Goal: Information Seeking & Learning: Find specific fact

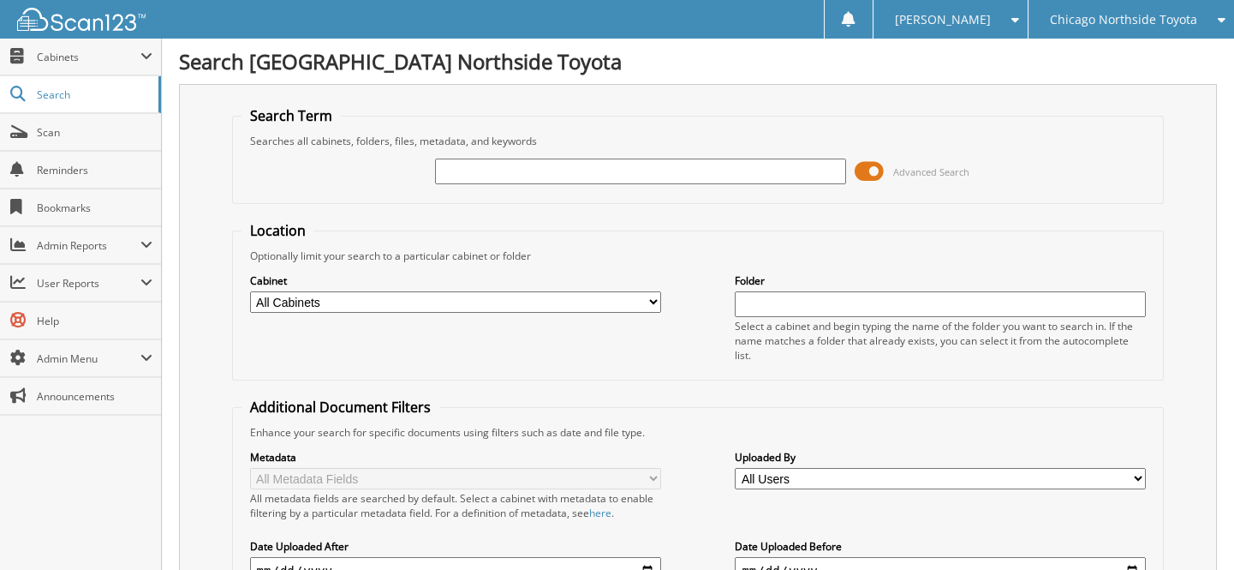
type input "n"
type input "p16181a"
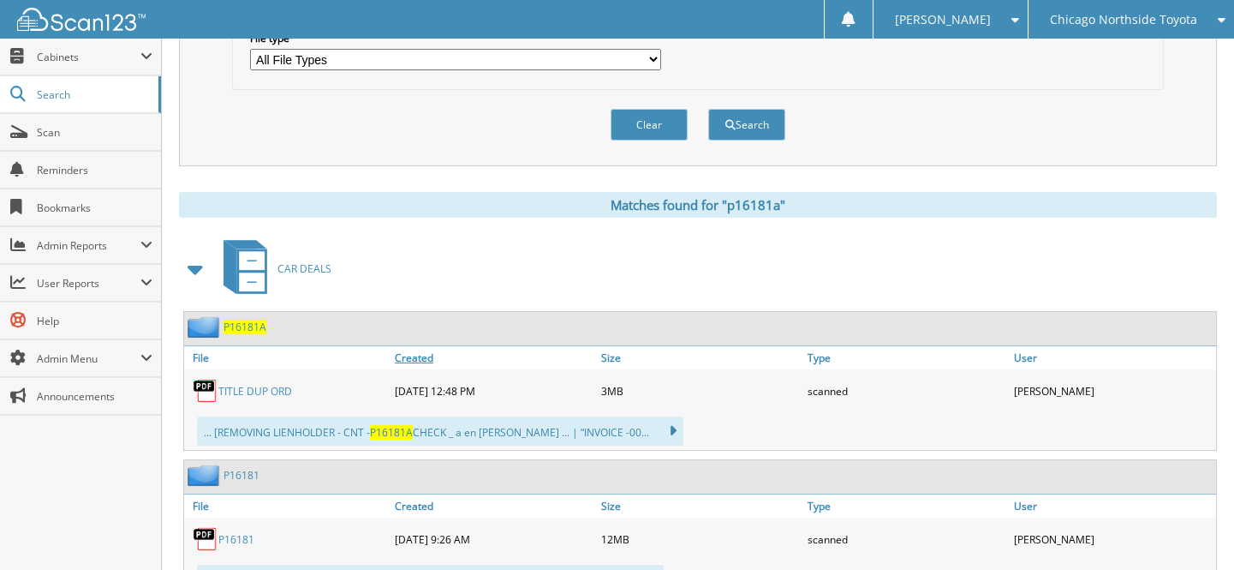
scroll to position [623, 0]
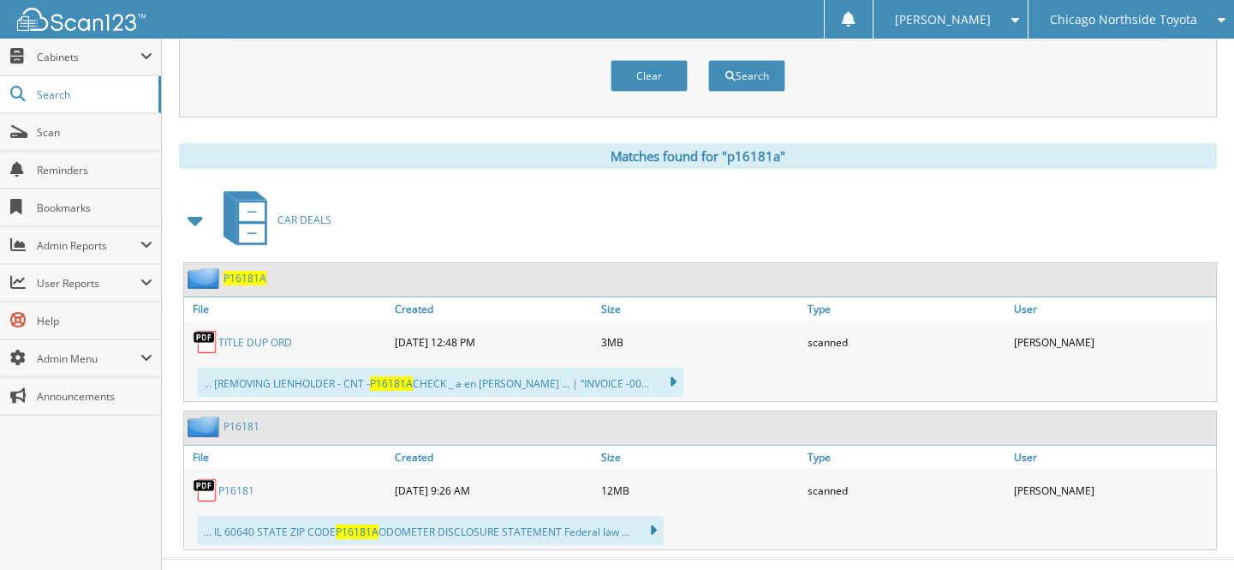
click at [248, 335] on link "TITLE DUP ORD" at bounding box center [255, 342] width 74 height 15
click at [218, 335] on link "TITLE DUP ORD" at bounding box center [255, 342] width 74 height 15
click at [1131, 38] on div "Chicago Northside Toyota" at bounding box center [1131, 19] width 188 height 39
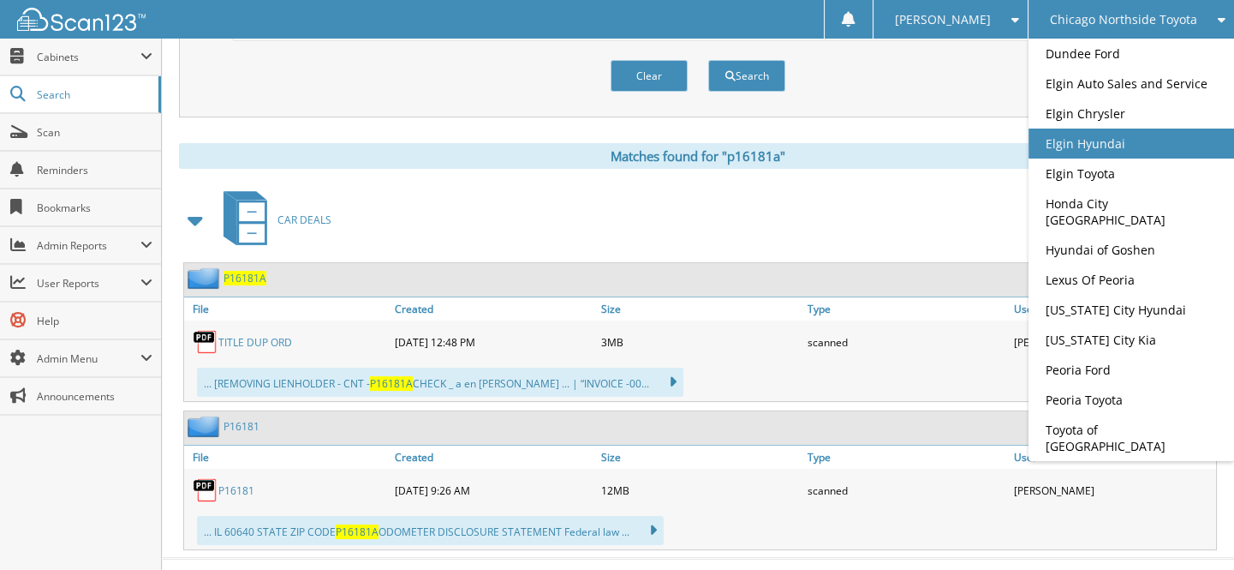
click at [1146, 130] on link "Elgin Hyundai" at bounding box center [1132, 143] width 206 height 30
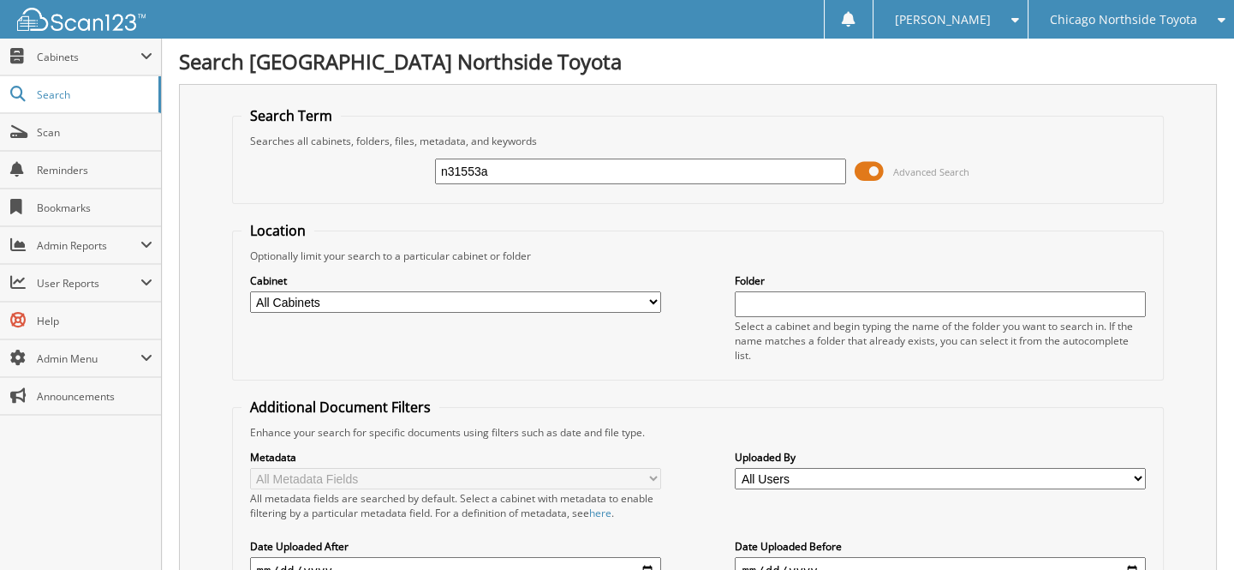
type input "n31553a"
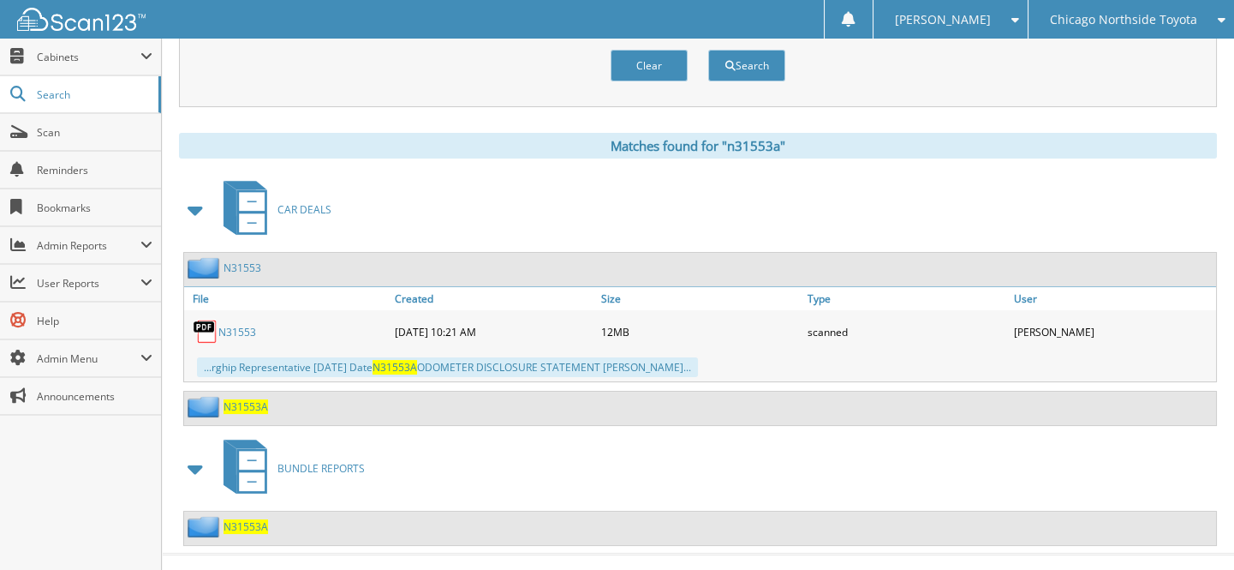
scroll to position [648, 0]
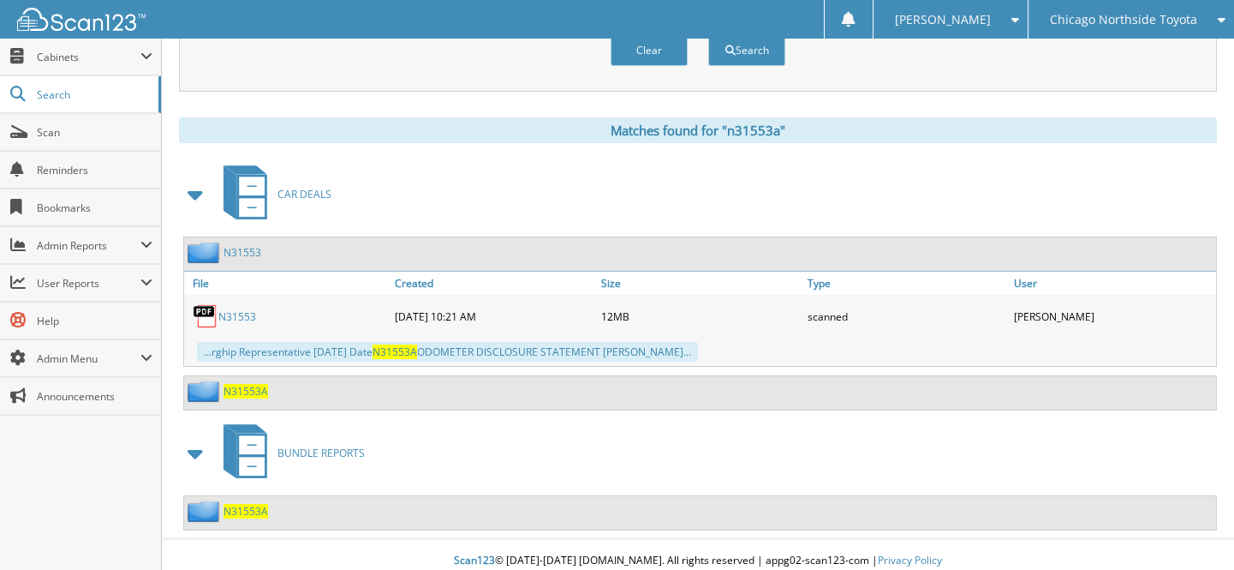
click at [187, 438] on span at bounding box center [196, 453] width 24 height 31
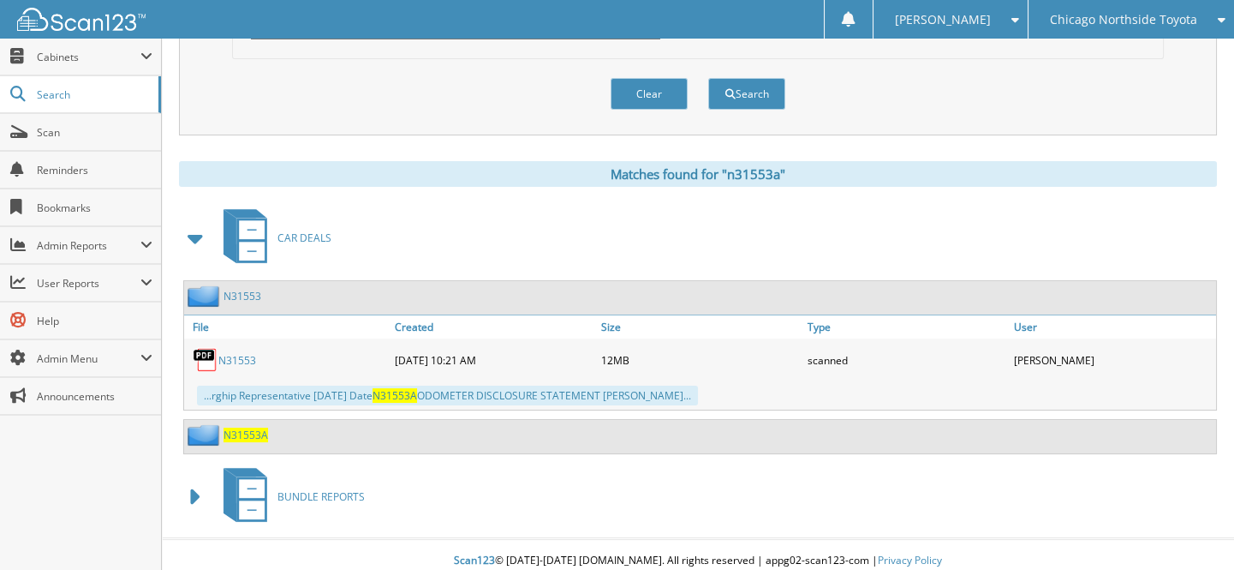
click at [234, 427] on span "N31553A" at bounding box center [246, 434] width 45 height 15
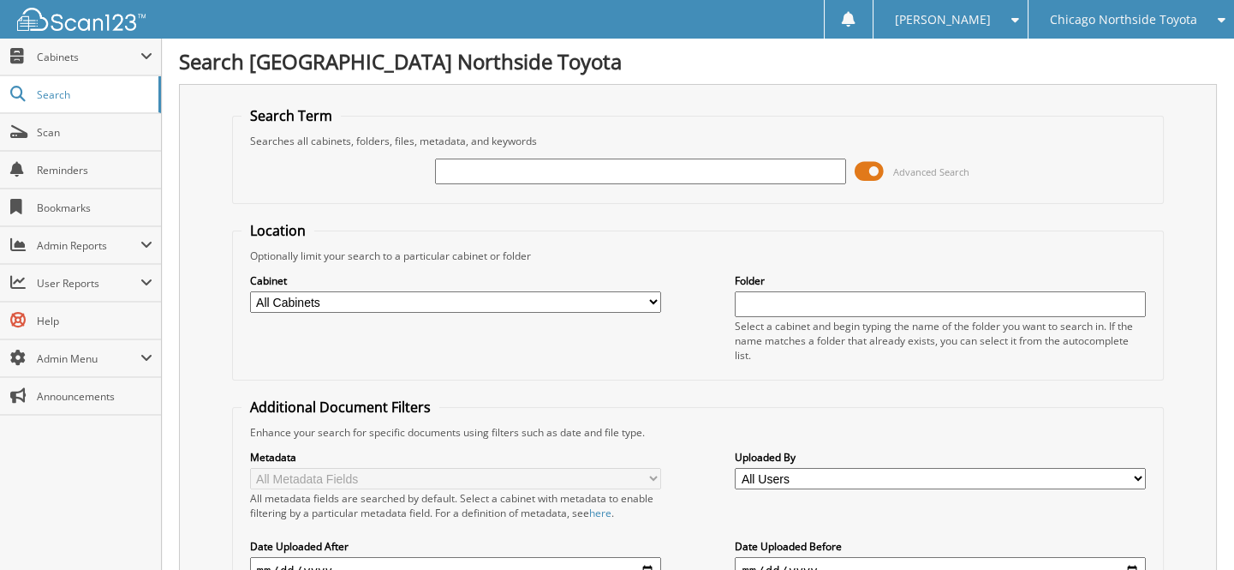
click at [423, 160] on div "Advanced Search" at bounding box center [699, 171] width 914 height 46
click at [460, 164] on input "text" at bounding box center [640, 171] width 411 height 26
paste input "N31553A"
type input "N31553A"
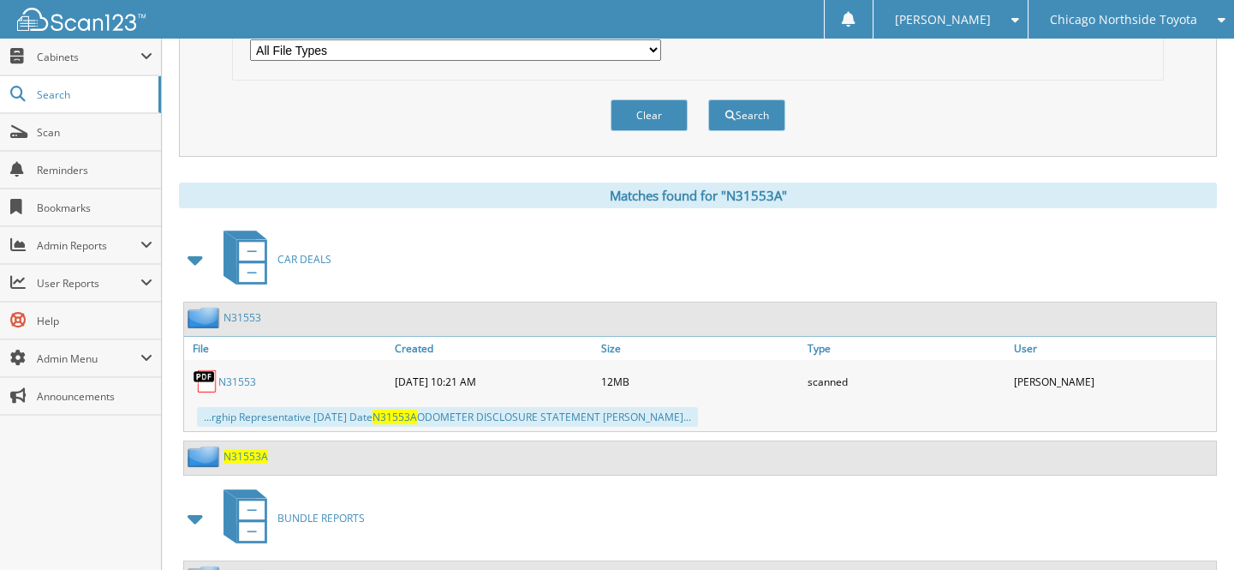
scroll to position [623, 0]
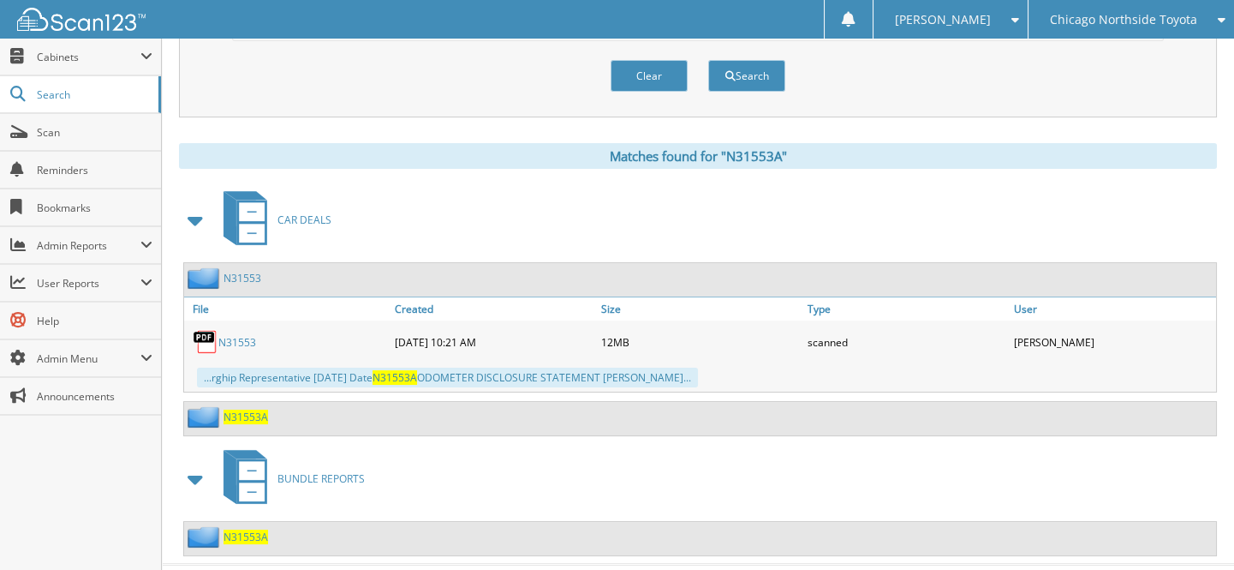
click at [227, 335] on link "N31553" at bounding box center [237, 342] width 38 height 15
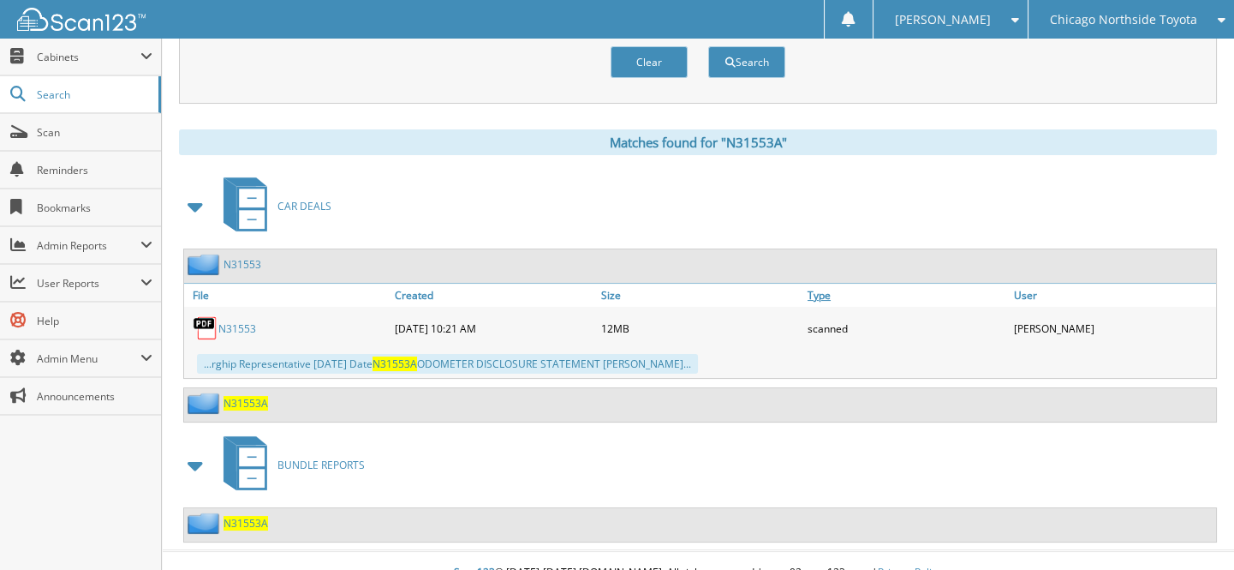
scroll to position [648, 0]
